Goal: Complete Application Form: Complete application form

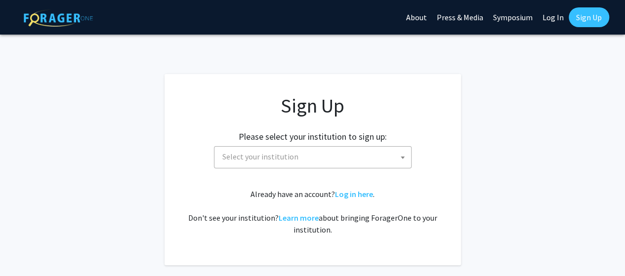
click at [354, 156] on span "Select your institution" at bounding box center [314, 157] width 193 height 20
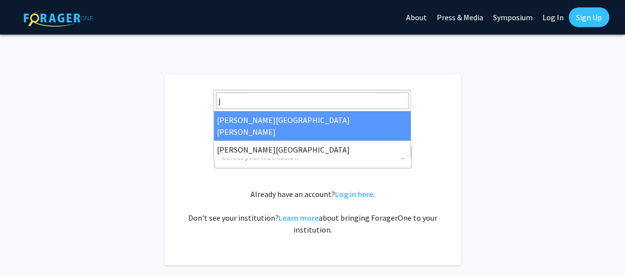
type input "j"
select select "1"
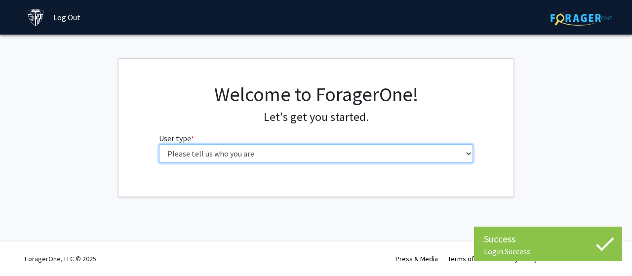
click at [325, 156] on select "Please tell us who you are Undergraduate Student Master's Student Doctoral Cand…" at bounding box center [316, 153] width 315 height 19
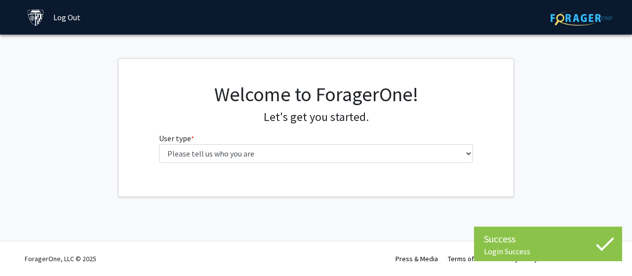
click at [177, 87] on h1 "Welcome to ForagerOne!" at bounding box center [316, 94] width 315 height 24
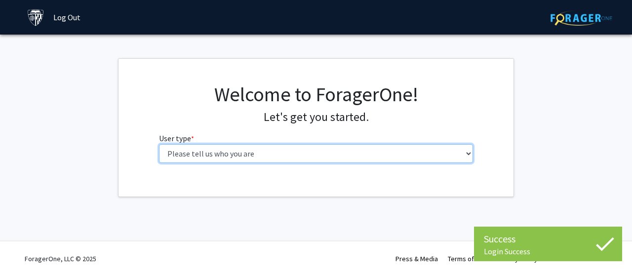
click at [299, 151] on select "Please tell us who you are Undergraduate Student Master's Student Doctoral Cand…" at bounding box center [316, 153] width 315 height 19
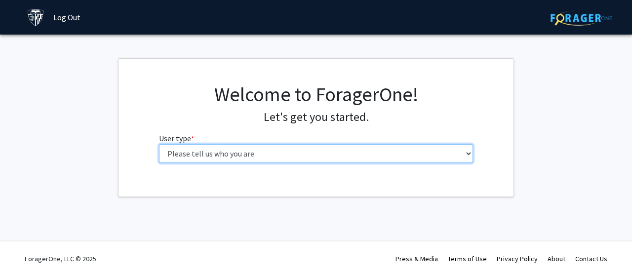
select select "2: masters"
click at [159, 144] on select "Please tell us who you are Undergraduate Student Master's Student Doctoral Cand…" at bounding box center [316, 153] width 315 height 19
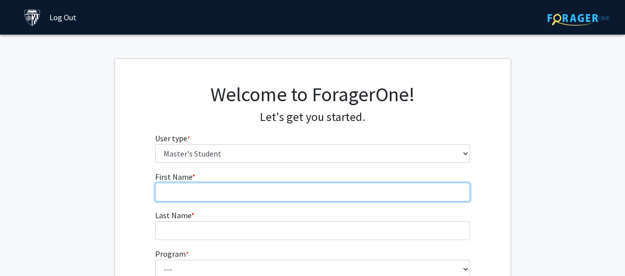
drag, startPoint x: 263, startPoint y: 188, endPoint x: 222, endPoint y: 183, distance: 40.7
click at [263, 188] on input "First Name * required" at bounding box center [312, 192] width 315 height 19
type input "[PERSON_NAME]"
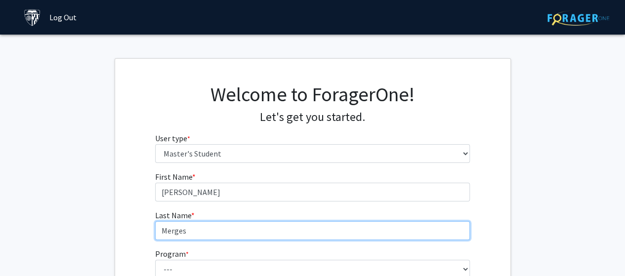
type input "Merges"
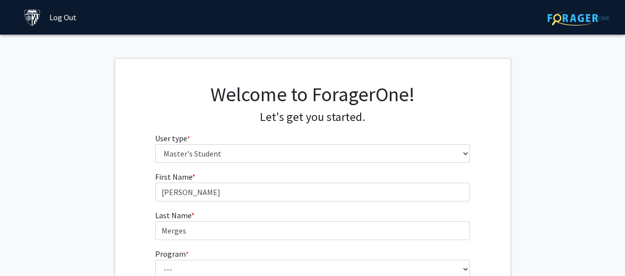
click at [15, 205] on fg-get-started "Welcome to ForagerOne! Let's get you started. User type * required Please tell …" at bounding box center [312, 233] width 625 height 351
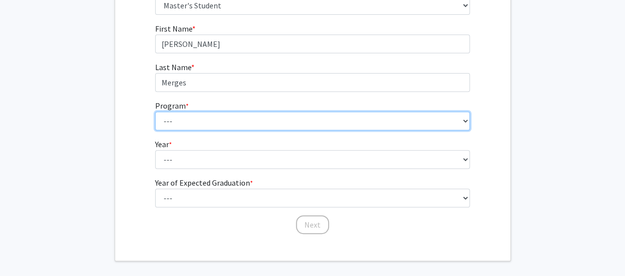
click at [199, 119] on select "--- Anatomy Education Applied and Computational Mathematics Applied Biomedical …" at bounding box center [312, 121] width 315 height 19
select select "51: 40"
click at [155, 112] on select "--- Anatomy Education Applied and Computational Mathematics Applied Biomedical …" at bounding box center [312, 121] width 315 height 19
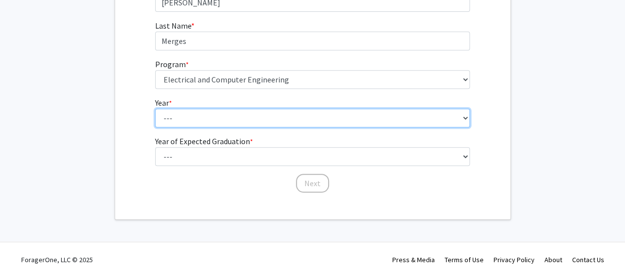
click at [203, 111] on select "--- First Year Second Year" at bounding box center [312, 118] width 315 height 19
select select "1: first_year"
click at [155, 109] on select "--- First Year Second Year" at bounding box center [312, 118] width 315 height 19
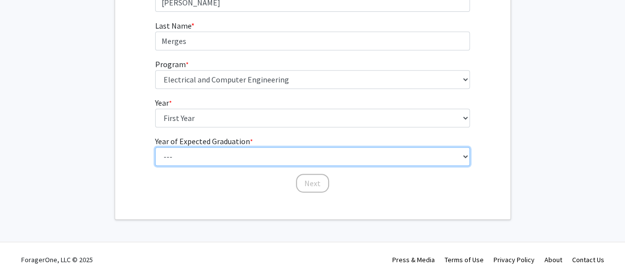
click at [193, 149] on select "--- 2025 2026 2027 2028 2029 2030 2031 2032 2033 2034" at bounding box center [312, 156] width 315 height 19
select select "3: 2027"
click at [155, 147] on select "--- 2025 2026 2027 2028 2029 2030 2031 2032 2033 2034" at bounding box center [312, 156] width 315 height 19
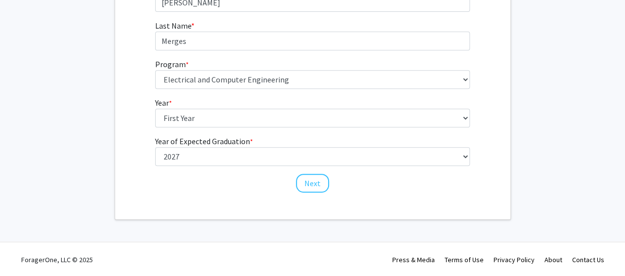
click at [124, 87] on div "First Name * required [PERSON_NAME] Name * required Merges Program * required -…" at bounding box center [312, 87] width 395 height 212
click at [315, 180] on button "Next" at bounding box center [312, 183] width 33 height 19
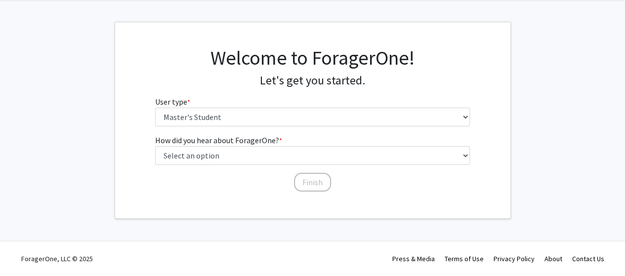
scroll to position [0, 0]
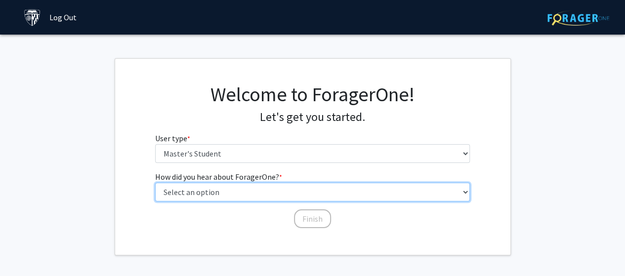
click at [226, 188] on select "Select an option Peer/student recommendation Faculty/staff recommendation Unive…" at bounding box center [312, 192] width 315 height 19
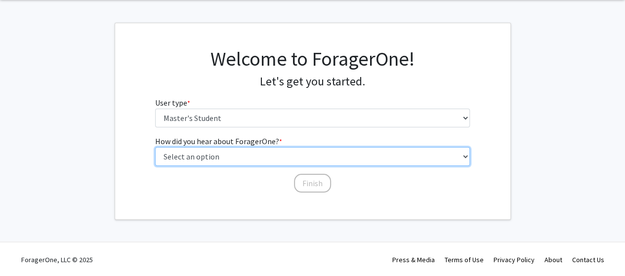
click at [213, 155] on select "Select an option Peer/student recommendation Faculty/staff recommendation Unive…" at bounding box center [312, 156] width 315 height 19
select select "3: university_website"
click at [155, 147] on select "Select an option Peer/student recommendation Faculty/staff recommendation Unive…" at bounding box center [312, 156] width 315 height 19
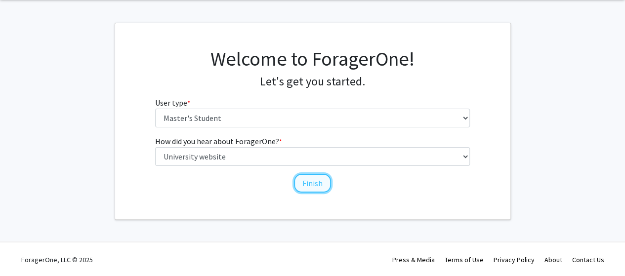
click at [319, 185] on button "Finish" at bounding box center [312, 183] width 37 height 19
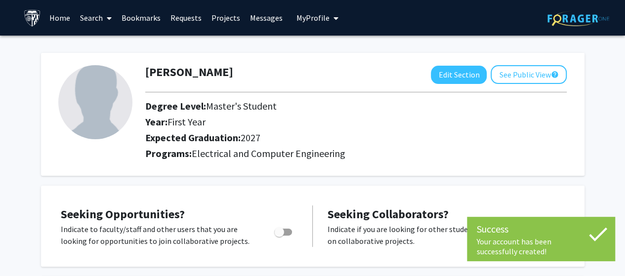
scroll to position [49, 0]
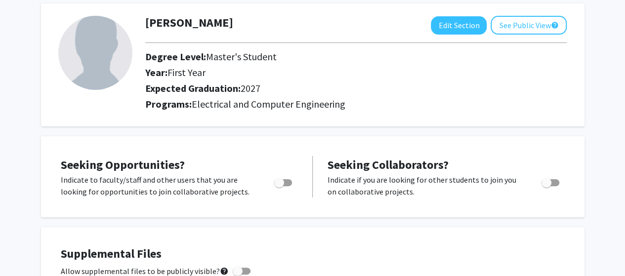
click at [283, 181] on span "Toggle" at bounding box center [279, 183] width 10 height 10
click at [279, 186] on input "Are you actively seeking opportunities?" at bounding box center [278, 186] width 0 height 0
checkbox input "true"
